Goal: Transaction & Acquisition: Purchase product/service

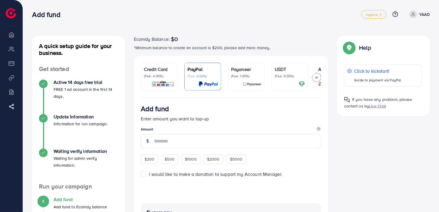
scroll to position [86, 0]
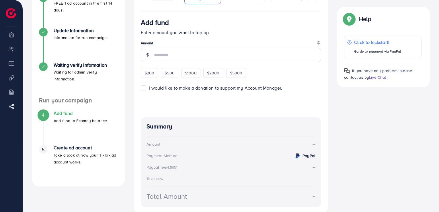
click at [61, 153] on p "Take a look at how your TikTok ad account works." at bounding box center [86, 158] width 64 height 14
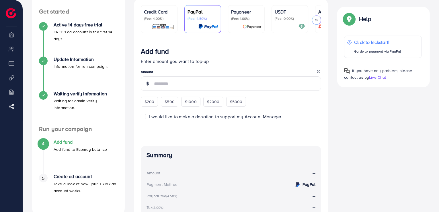
scroll to position [12, 0]
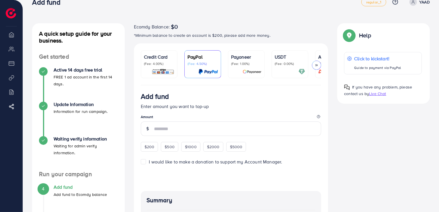
click at [161, 62] on p "(Fee: 4.00%)" at bounding box center [159, 63] width 30 height 5
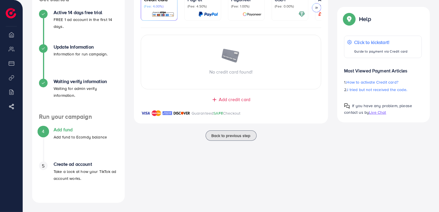
scroll to position [13, 0]
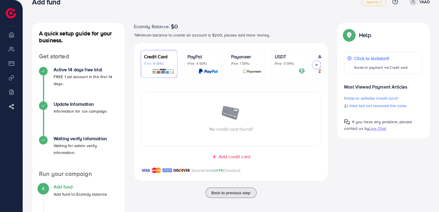
click at [171, 55] on p "Credit Card" at bounding box center [159, 56] width 30 height 7
click at [249, 120] on div "No credit card found!" at bounding box center [231, 119] width 180 height 26
click at [231, 163] on div "Add credit card Guaranteed SAFE Checkout" at bounding box center [231, 166] width 194 height 27
click at [230, 161] on div "Add credit card Guaranteed SAFE Checkout" at bounding box center [231, 166] width 194 height 27
click at [229, 160] on span "Add credit card" at bounding box center [235, 156] width 32 height 7
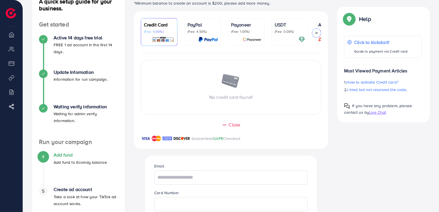
scroll to position [0, 0]
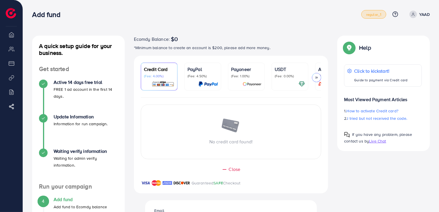
click at [378, 15] on span "regular_1" at bounding box center [373, 15] width 15 height 4
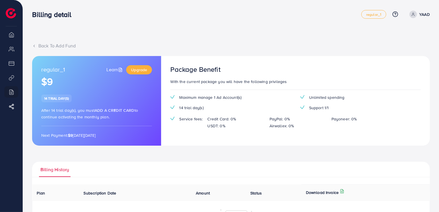
click at [13, 51] on li "My ad accounts" at bounding box center [11, 48] width 23 height 11
click at [49, 48] on div "Back To Add Fund" at bounding box center [231, 45] width 398 height 7
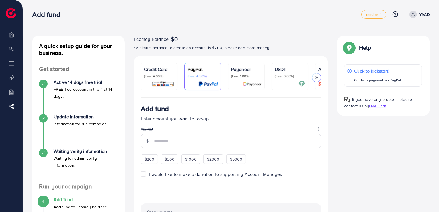
click at [248, 68] on p "Payoneer" at bounding box center [246, 69] width 30 height 7
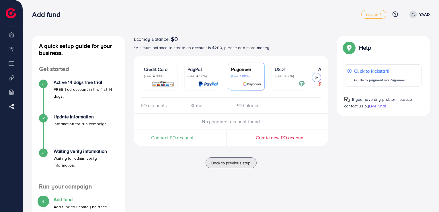
click at [159, 72] on p "Credit Card" at bounding box center [159, 69] width 30 height 7
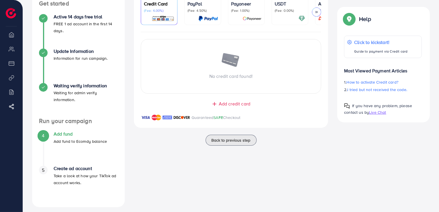
scroll to position [70, 0]
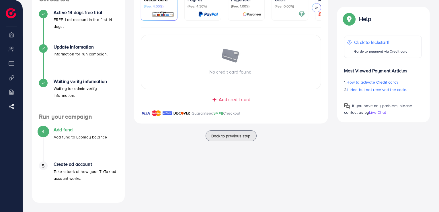
click at [9, 91] on li "Billing" at bounding box center [11, 91] width 23 height 11
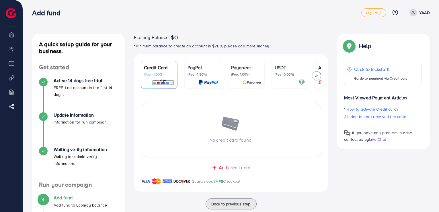
scroll to position [0, 0]
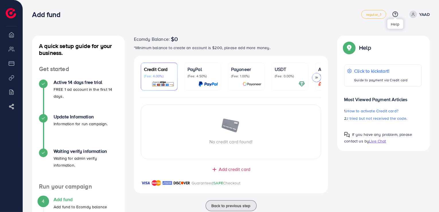
click at [396, 15] on icon at bounding box center [395, 14] width 6 height 6
click at [7, 13] on img at bounding box center [11, 13] width 10 height 10
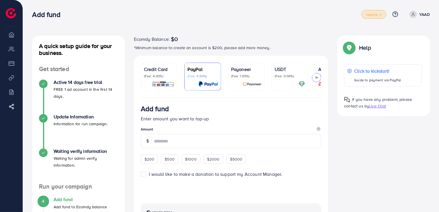
click at [379, 15] on span "regular_1" at bounding box center [373, 15] width 15 height 4
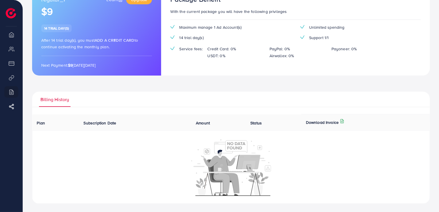
scroll to position [71, 0]
drag, startPoint x: 9, startPoint y: 62, endPoint x: 8, endPoint y: 58, distance: 4.3
click at [8, 62] on li "Payment" at bounding box center [11, 62] width 23 height 11
click at [11, 48] on li "My ad accounts" at bounding box center [11, 48] width 23 height 11
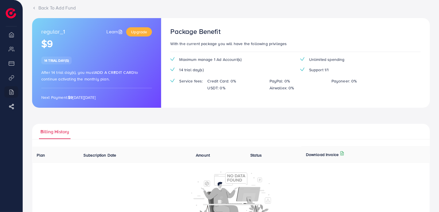
scroll to position [0, 0]
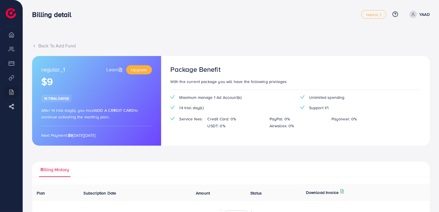
click at [45, 41] on div "Back To Add Fund regular_1 Learn Upgrade $9 14 trial day(s) After 14 trial day(…" at bounding box center [231, 141] width 416 height 282
click at [47, 46] on div "Back To Add Fund" at bounding box center [231, 45] width 398 height 7
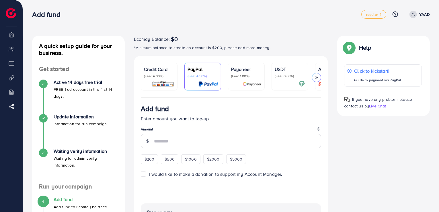
click at [167, 71] on p "Credit Card" at bounding box center [159, 69] width 30 height 7
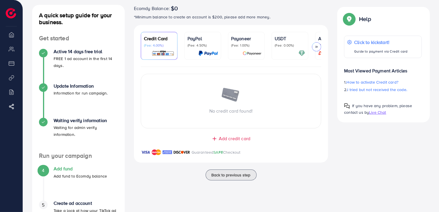
scroll to position [70, 0]
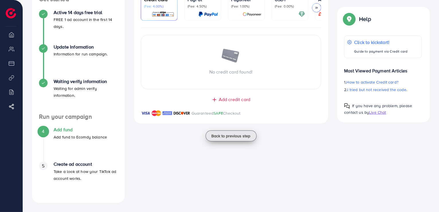
click at [220, 134] on span "Back to previous step" at bounding box center [231, 136] width 39 height 6
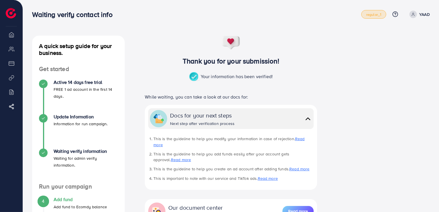
click at [378, 14] on span "regular_1" at bounding box center [373, 15] width 15 height 4
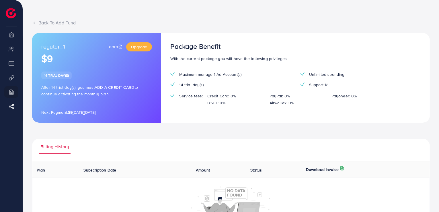
scroll to position [71, 0]
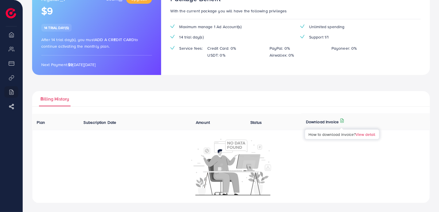
click at [341, 121] on icon at bounding box center [342, 121] width 3 height 4
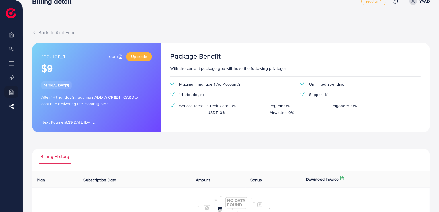
click at [122, 58] on icon at bounding box center [120, 56] width 3 height 4
click at [10, 65] on li "Payment" at bounding box center [11, 62] width 23 height 11
click at [45, 32] on div "Back To Add Fund" at bounding box center [231, 32] width 398 height 7
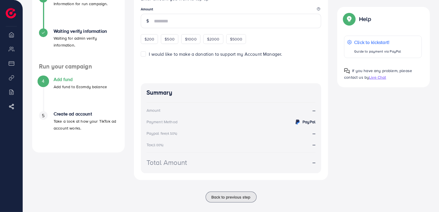
scroll to position [127, 0]
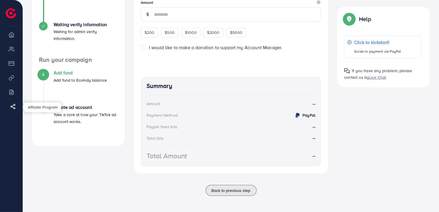
click at [11, 107] on icon at bounding box center [13, 107] width 6 height 6
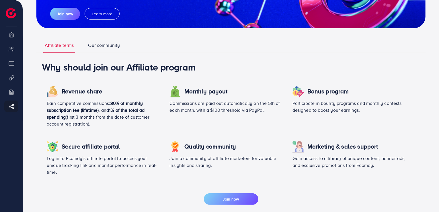
scroll to position [86, 0]
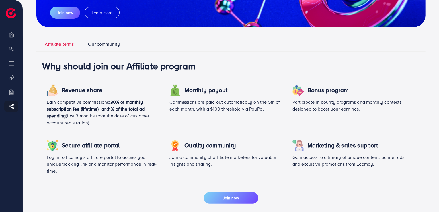
click at [13, 40] on li "Overview" at bounding box center [11, 34] width 23 height 11
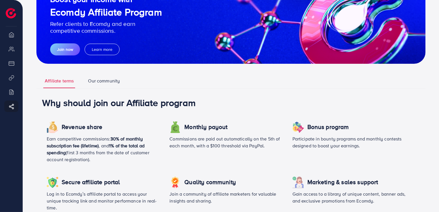
scroll to position [0, 0]
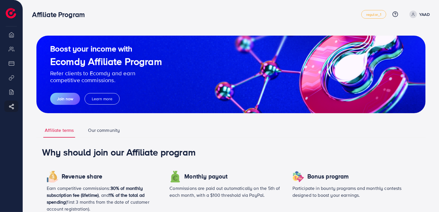
click at [409, 14] on link "YAAD" at bounding box center [418, 14] width 23 height 7
click at [398, 14] on ul "regular_1 Help Center Contact Support Plans and Pricing Term and policy About U…" at bounding box center [395, 14] width 69 height 9
click at [395, 13] on icon at bounding box center [395, 13] width 1 height 1
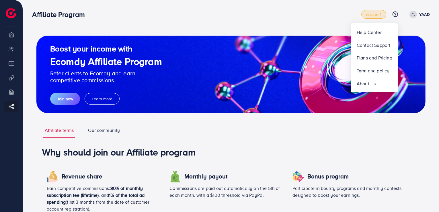
click at [379, 14] on span "regular_1" at bounding box center [373, 15] width 15 height 4
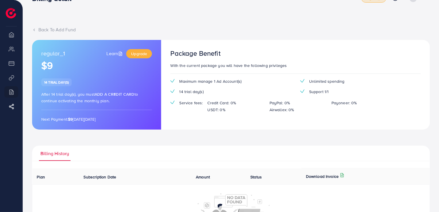
scroll to position [13, 0]
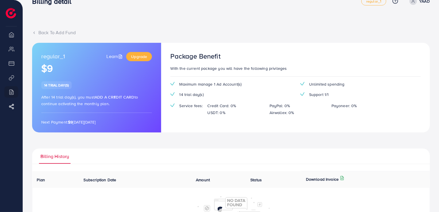
click at [65, 75] on div "regular_1 Learn Upgrade $9 14 trial day(s) After 14 trial day(s), you must Add …" at bounding box center [96, 87] width 129 height 89
click at [62, 87] on div "14 trial day(s)" at bounding box center [56, 85] width 30 height 8
click at [180, 93] on span "14 trial day(s)" at bounding box center [191, 94] width 24 height 6
click at [15, 32] on li "Overview" at bounding box center [11, 34] width 23 height 11
click at [13, 9] on img at bounding box center [11, 13] width 10 height 10
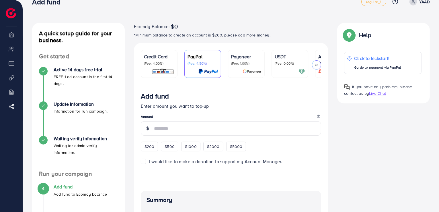
scroll to position [12, 0]
